Goal: Task Accomplishment & Management: Use online tool/utility

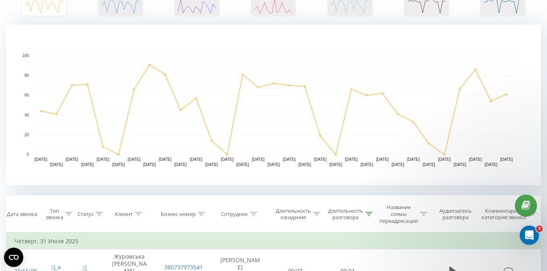
scroll to position [151, 0]
click at [369, 213] on icon at bounding box center [368, 215] width 7 height 4
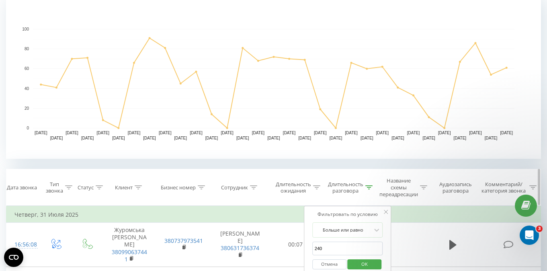
scroll to position [256, 0]
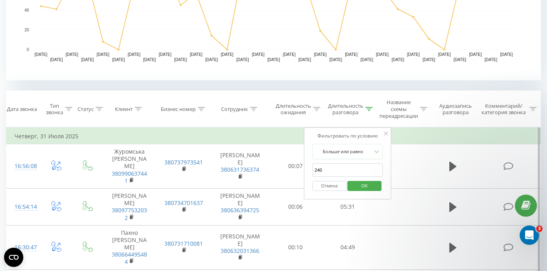
click at [329, 169] on input "240" at bounding box center [347, 170] width 71 height 14
type input "2"
type input "60"
click at [369, 183] on span "OK" at bounding box center [364, 185] width 22 height 12
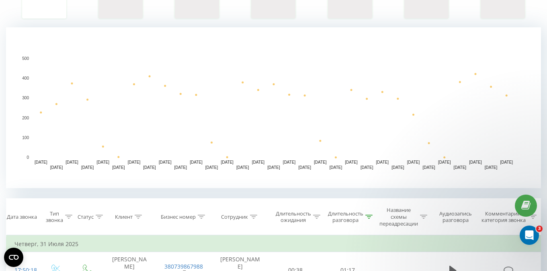
scroll to position [156, 0]
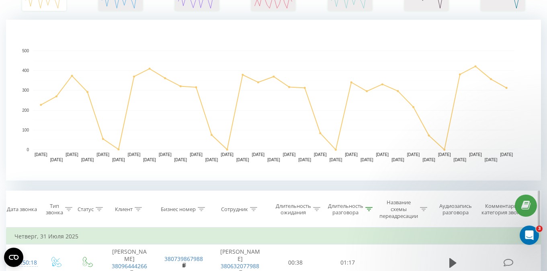
click at [254, 208] on icon at bounding box center [253, 209] width 7 height 4
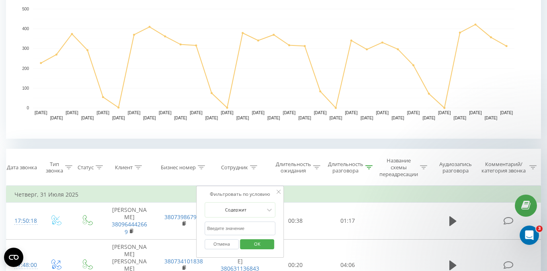
scroll to position [230, 0]
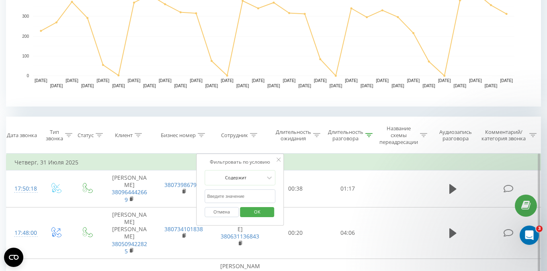
click at [232, 191] on input "text" at bounding box center [239, 196] width 71 height 14
type input "[PERSON_NAME]"
type input "и"
click button "OK" at bounding box center [257, 212] width 34 height 10
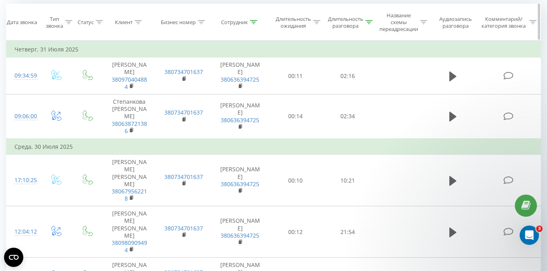
scroll to position [343, 0]
click at [254, 24] on icon at bounding box center [253, 22] width 7 height 4
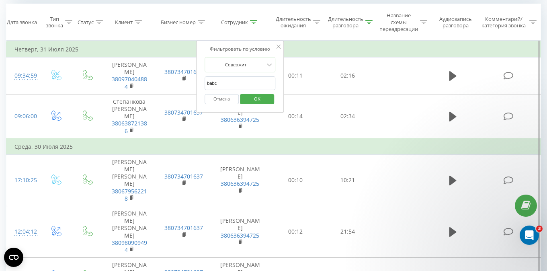
click at [223, 84] on input "babc" at bounding box center [239, 83] width 71 height 14
click at [264, 101] on span "OK" at bounding box center [257, 98] width 22 height 12
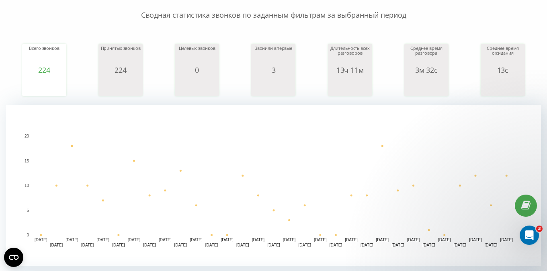
scroll to position [301, 0]
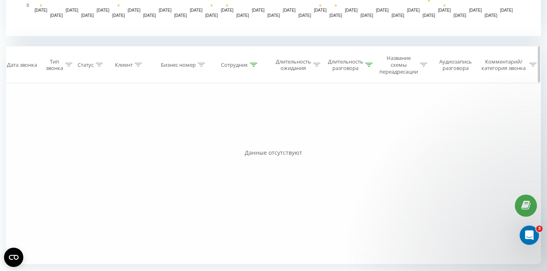
click at [254, 65] on icon at bounding box center [253, 65] width 7 height 4
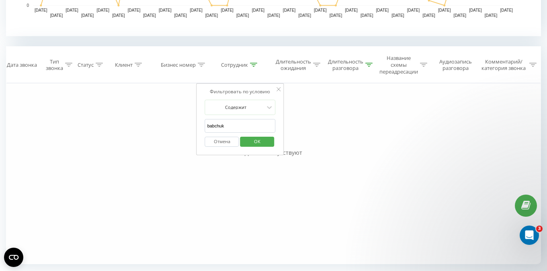
click at [229, 125] on input "babchuk" at bounding box center [240, 126] width 71 height 14
click at [253, 142] on span "OK" at bounding box center [257, 141] width 22 height 12
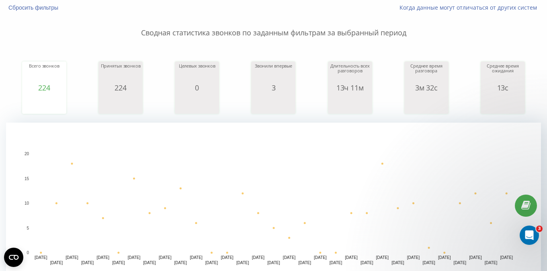
scroll to position [142, 0]
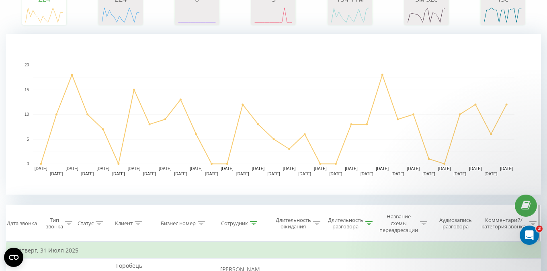
click at [253, 222] on icon at bounding box center [253, 223] width 7 height 4
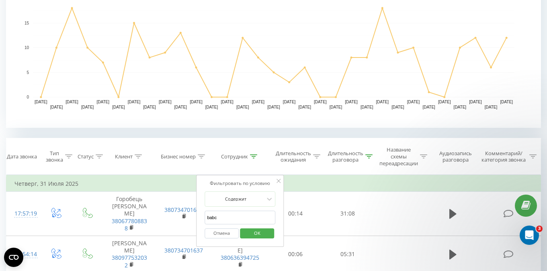
scroll to position [219, 0]
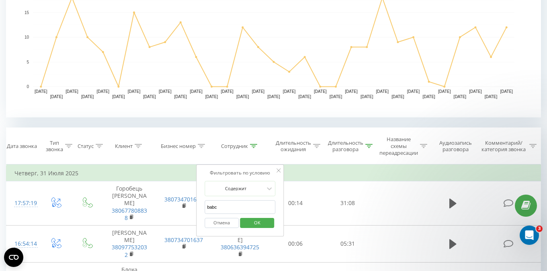
click at [227, 206] on input "babc" at bounding box center [239, 207] width 71 height 14
click at [279, 169] on icon at bounding box center [278, 170] width 4 height 4
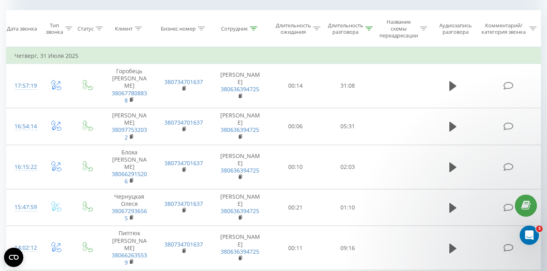
scroll to position [269, 0]
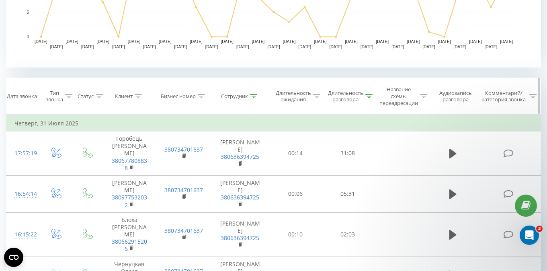
click at [254, 96] on icon at bounding box center [253, 96] width 7 height 4
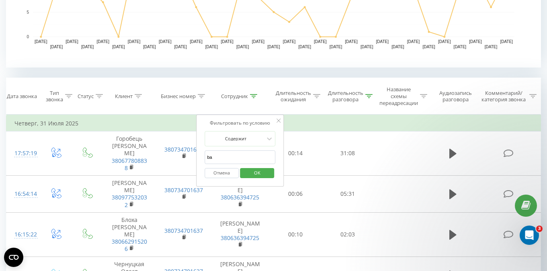
click at [233, 155] on input "ba" at bounding box center [239, 157] width 71 height 14
type input "b"
click at [260, 172] on span "OK" at bounding box center [257, 172] width 22 height 12
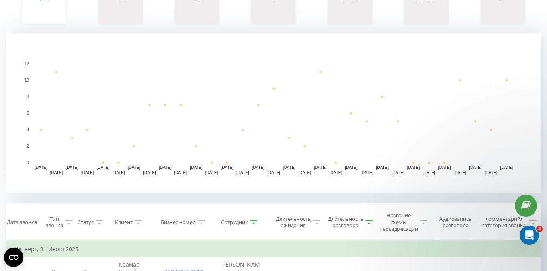
scroll to position [210, 0]
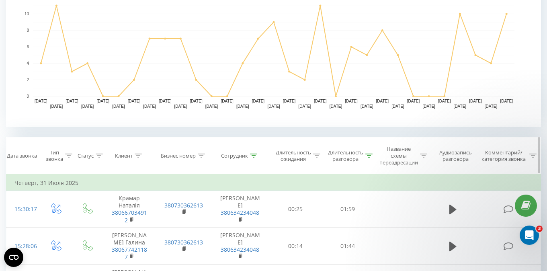
click at [254, 154] on icon at bounding box center [253, 155] width 7 height 4
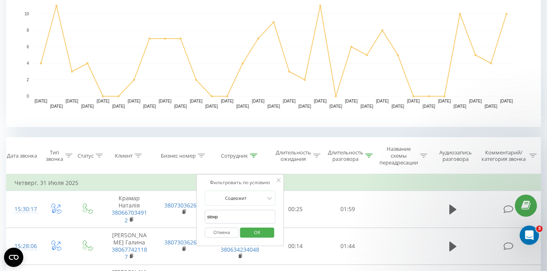
click at [223, 216] on input "stovp" at bounding box center [239, 217] width 71 height 14
type input "s"
type input "fesenko"
click at [256, 231] on span "OK" at bounding box center [257, 232] width 22 height 12
